Goal: Navigation & Orientation: Find specific page/section

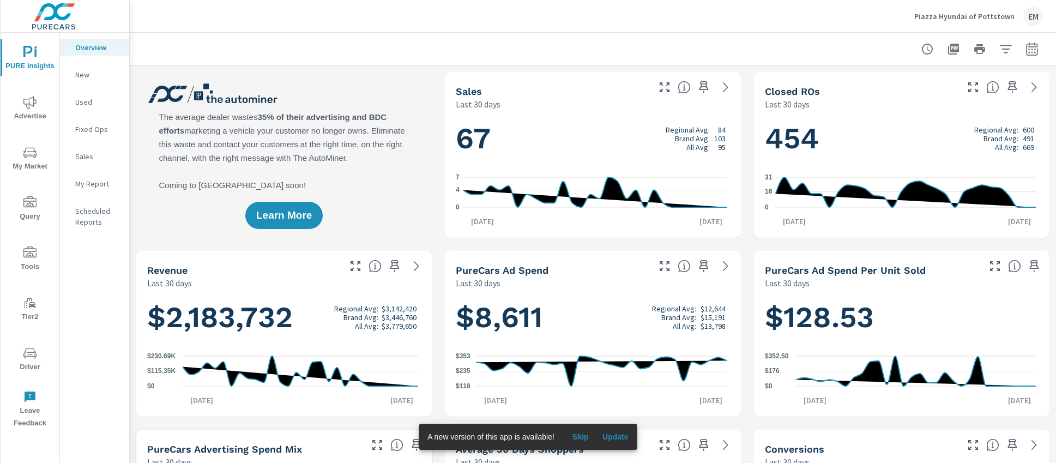
scroll to position [1, 0]
click at [46, 17] on img at bounding box center [54, 17] width 106 height 44
click at [980, 16] on p "Piazza Hyundai of Pottstown" at bounding box center [964, 16] width 100 height 10
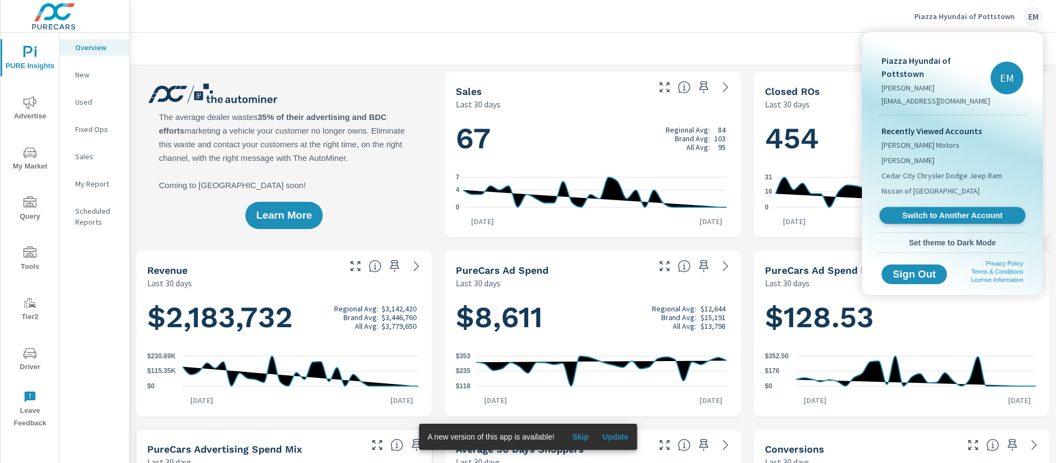
click at [935, 210] on span "Switch to Another Account" at bounding box center [952, 215] width 134 height 10
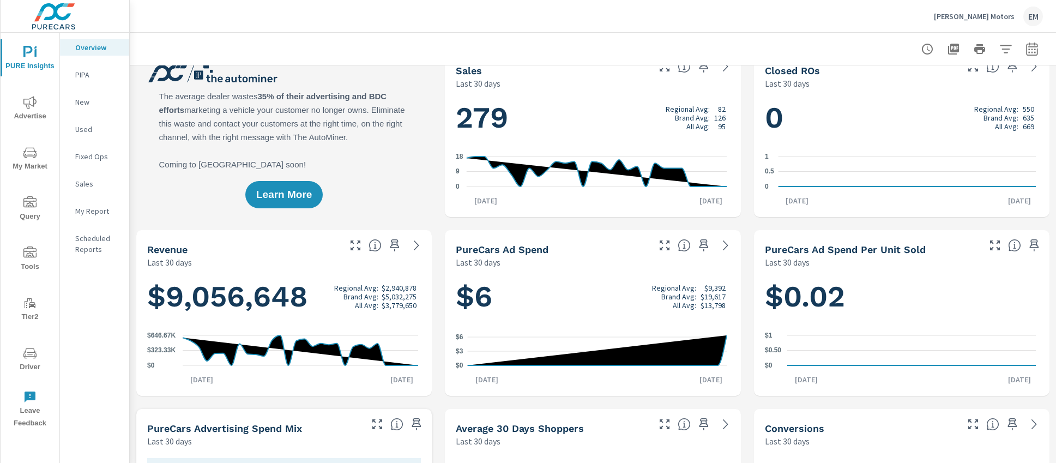
scroll to position [21, 0]
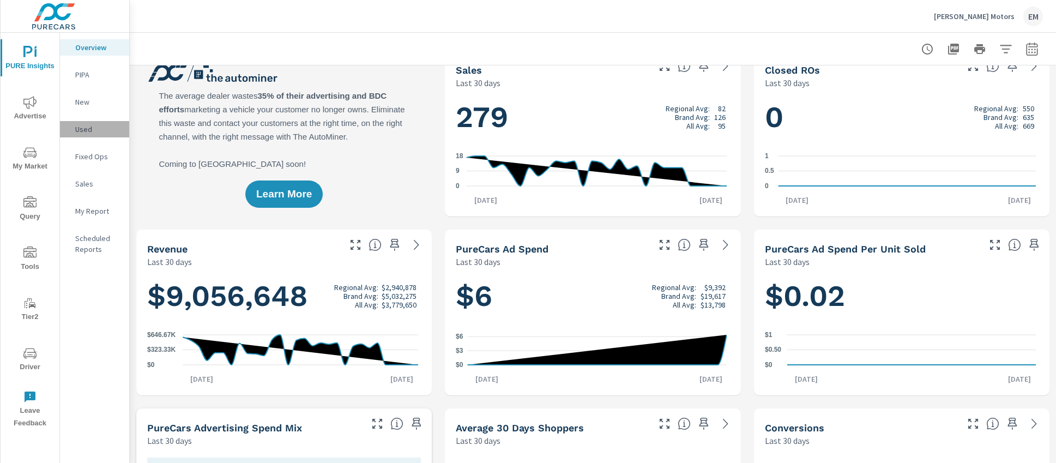
click at [93, 129] on p "Used" at bounding box center [97, 129] width 45 height 11
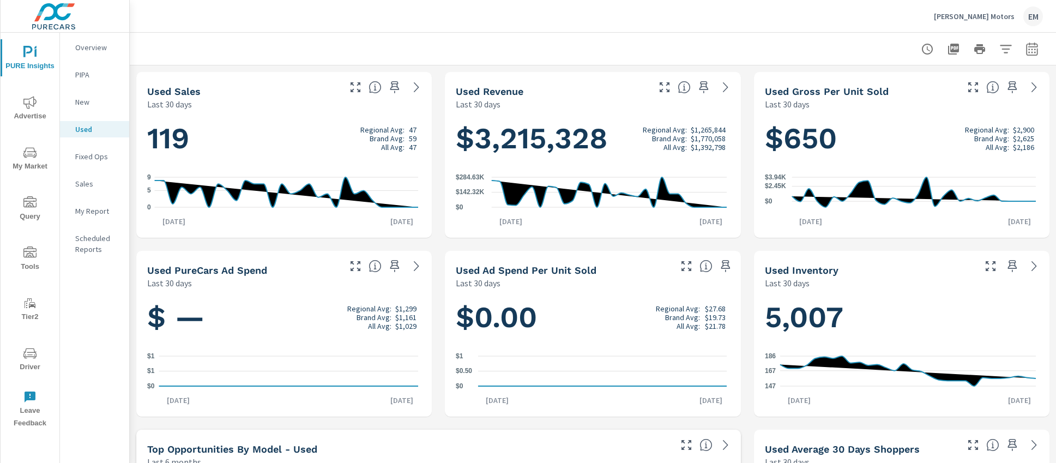
click at [87, 46] on p "Overview" at bounding box center [97, 47] width 45 height 11
